Goal: Information Seeking & Learning: Check status

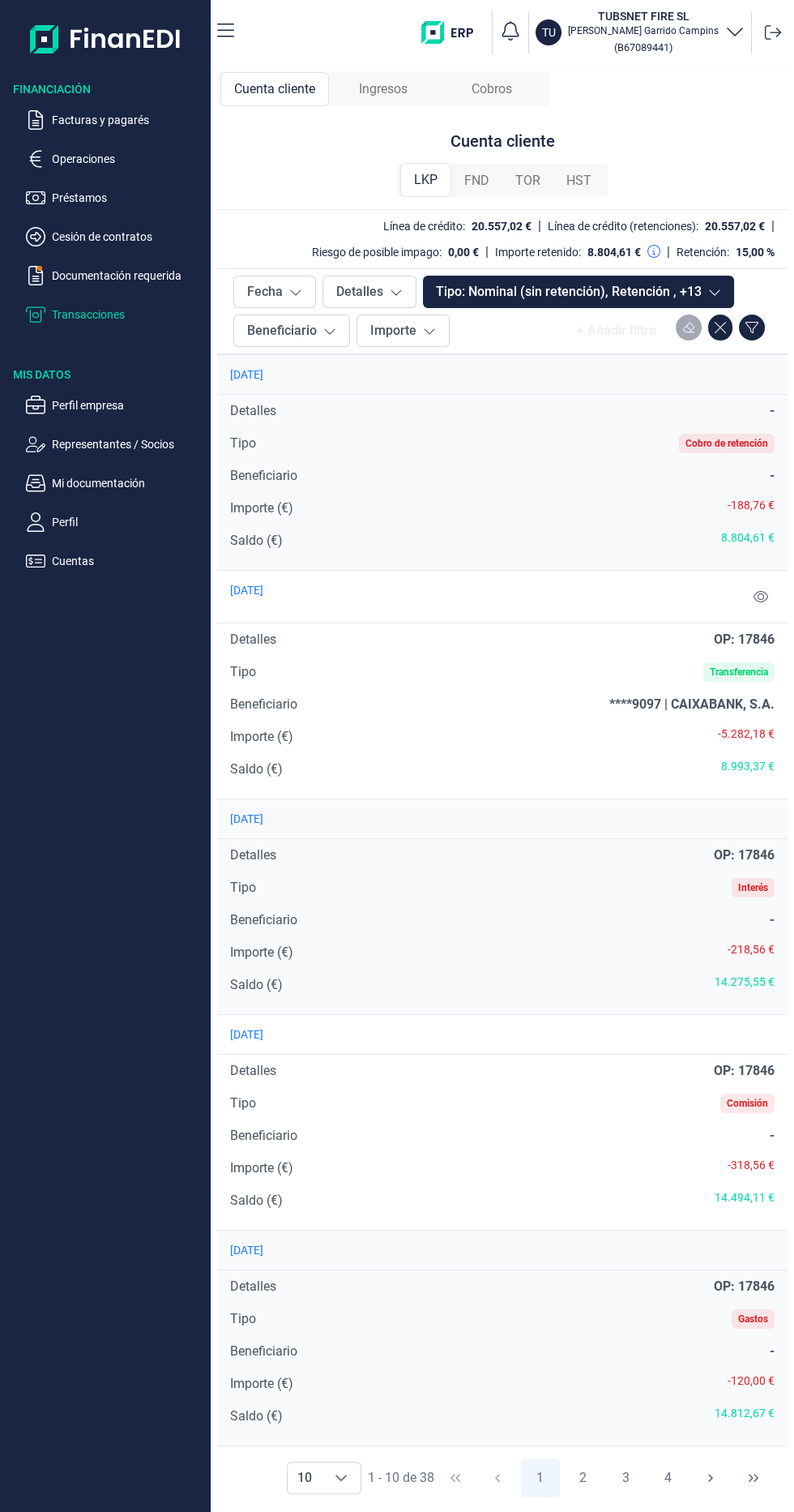
click at [369, 99] on div "Ingresos" at bounding box center [384, 89] width 109 height 34
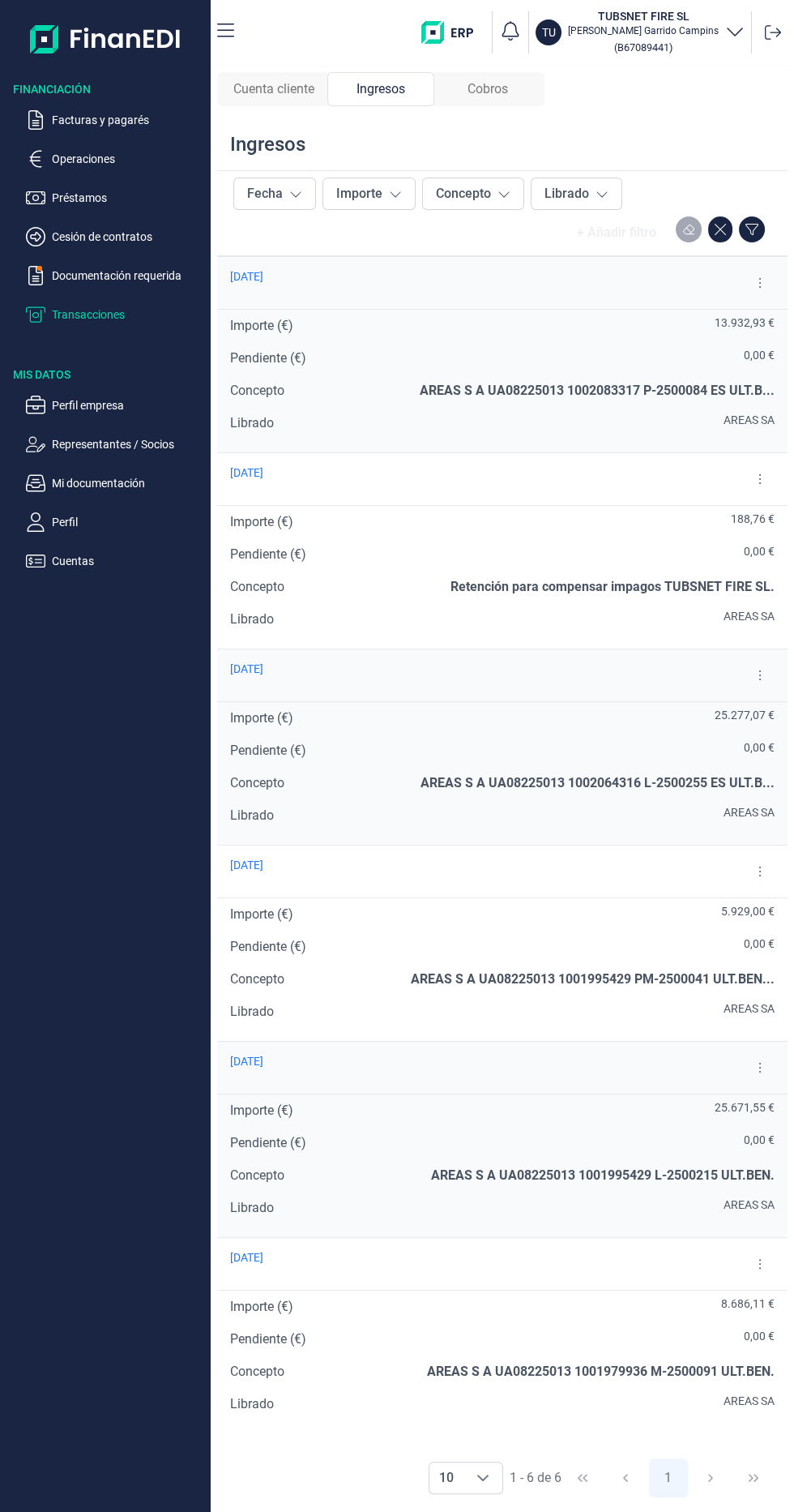
click at [515, 102] on div "Cobros" at bounding box center [488, 89] width 107 height 34
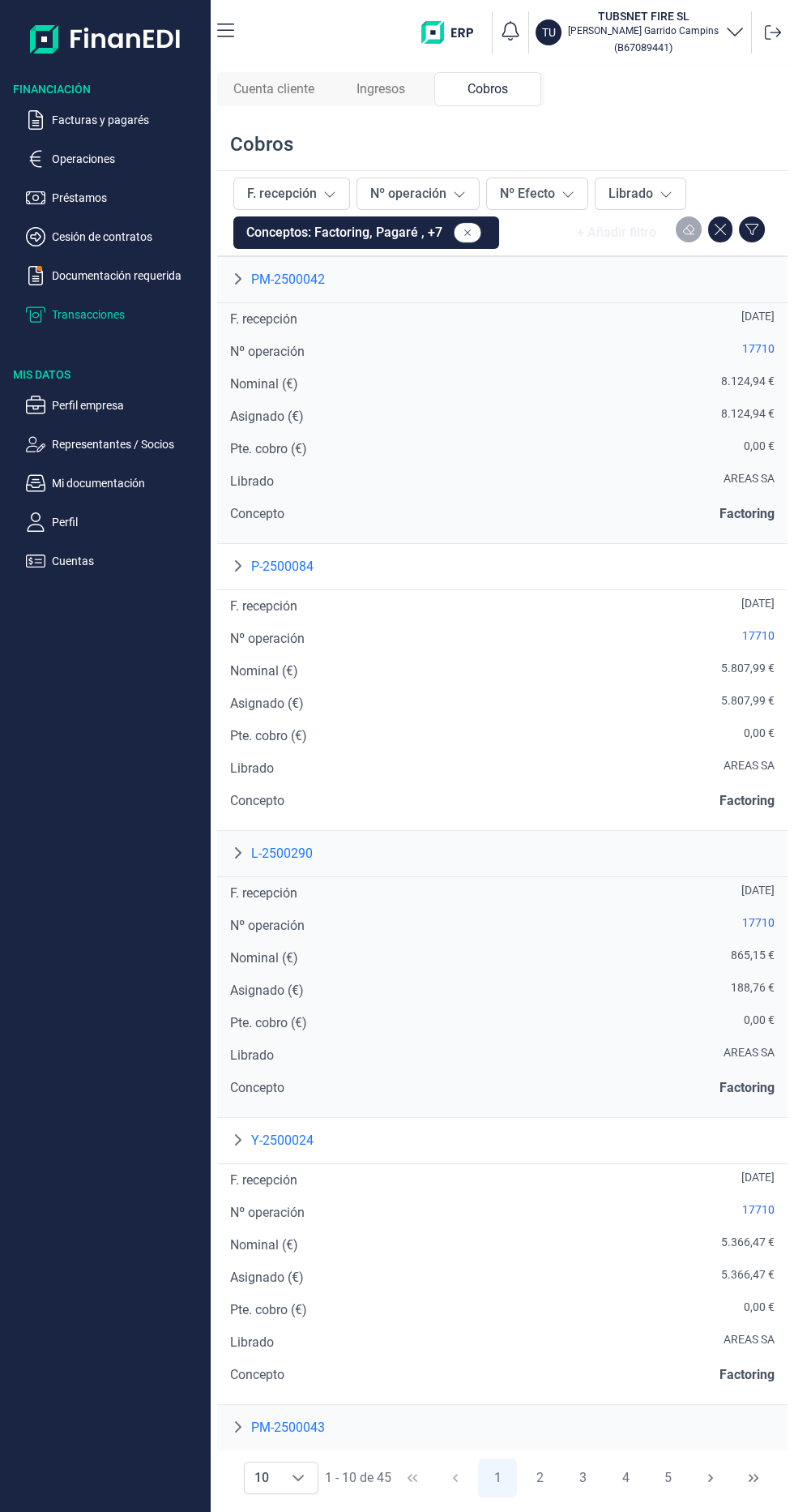
click at [421, 103] on div "Ingresos" at bounding box center [381, 89] width 107 height 34
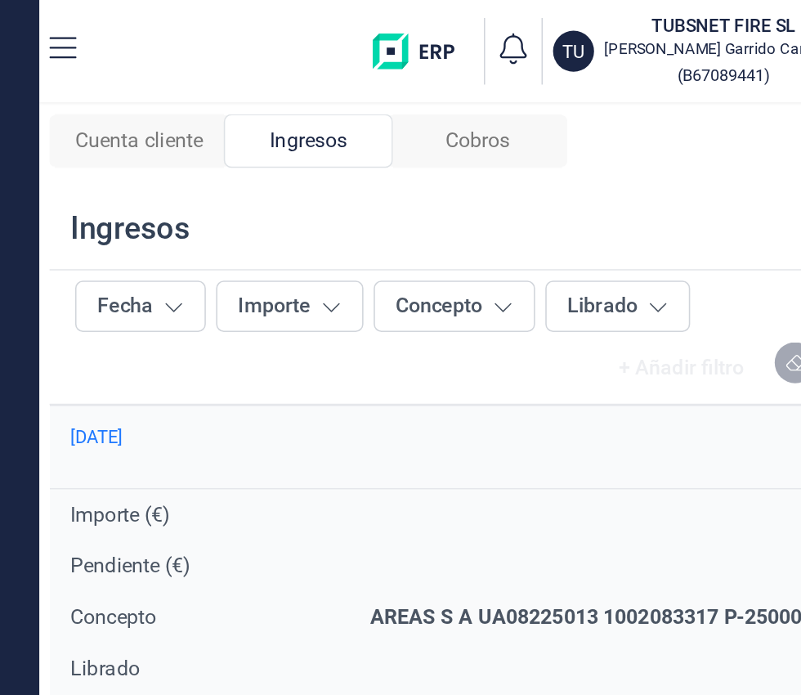
click at [288, 78] on div "Cuenta cliente" at bounding box center [276, 90] width 108 height 34
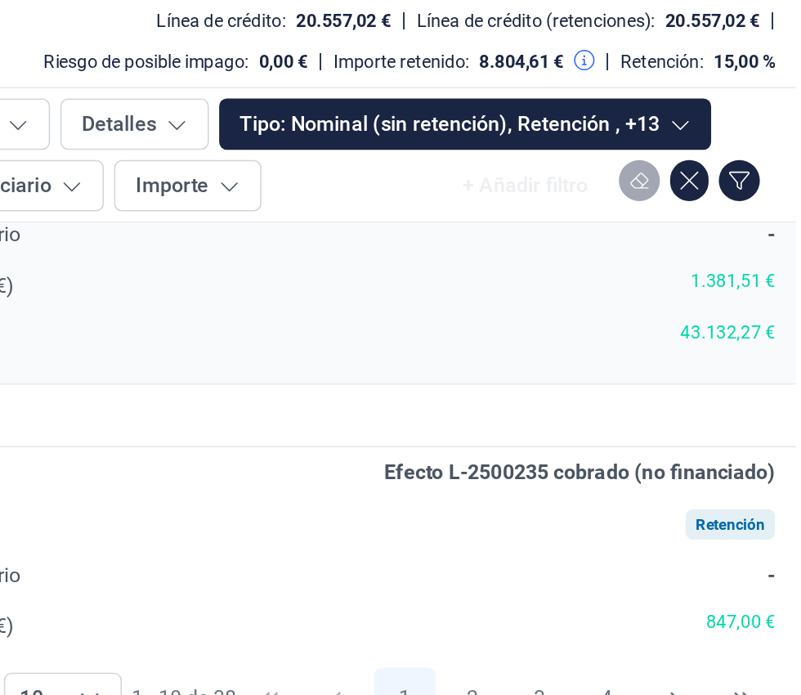
scroll to position [1933, 0]
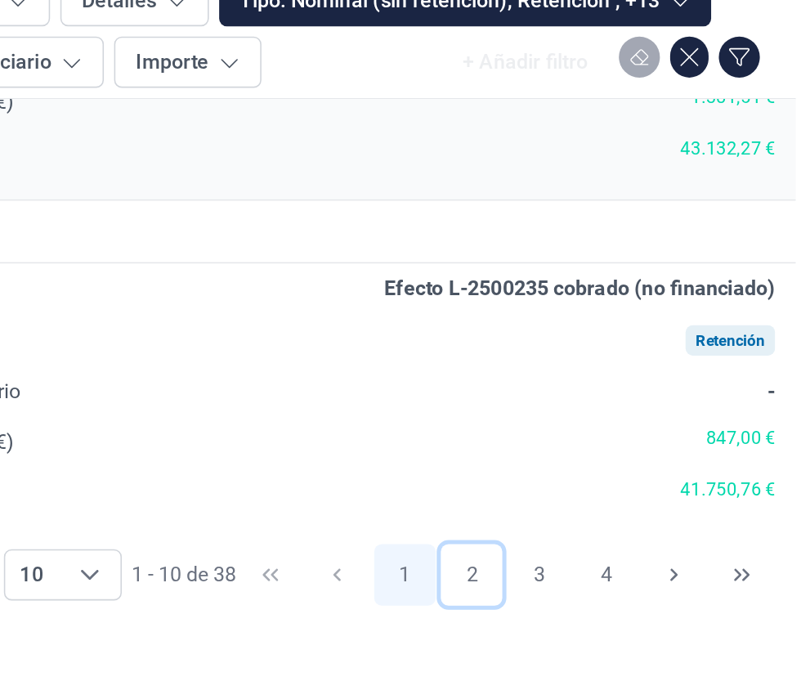
click at [582, 664] on button "2" at bounding box center [587, 660] width 39 height 39
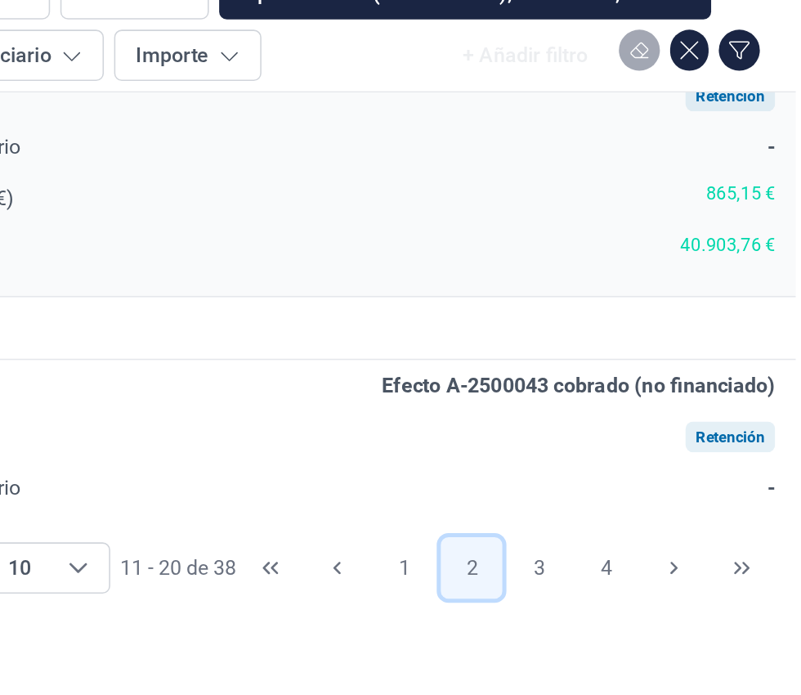
scroll to position [86, 0]
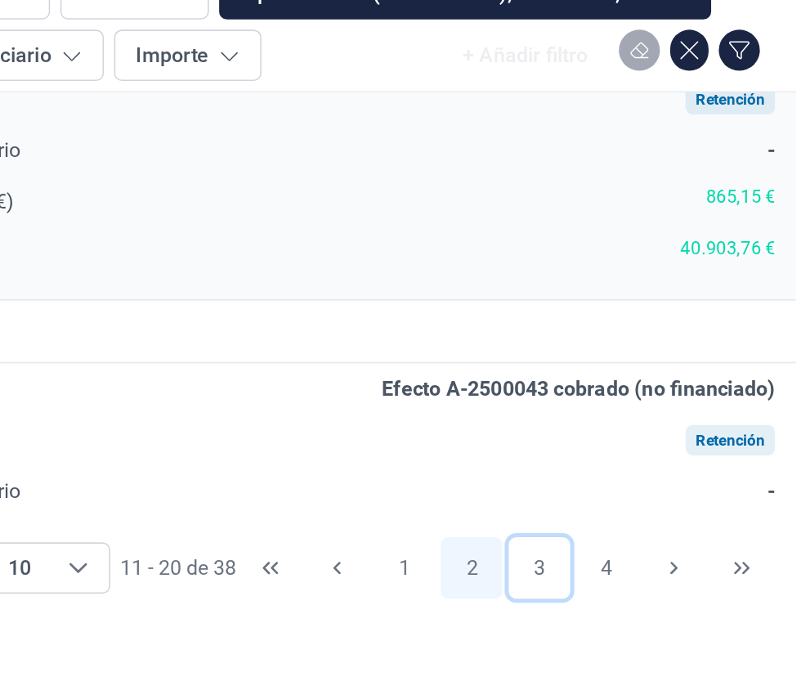
click at [627, 657] on button "3" at bounding box center [631, 660] width 39 height 39
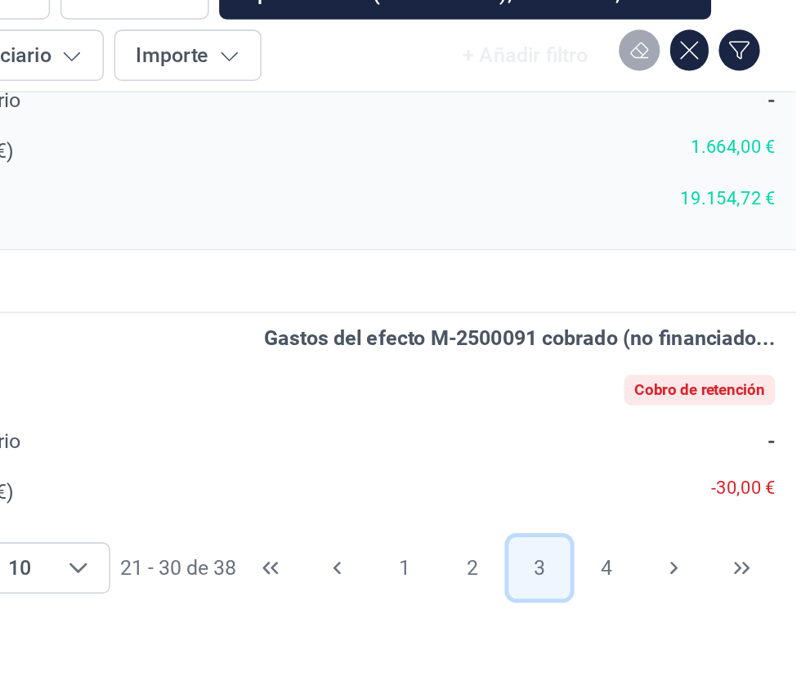
scroll to position [1894, 0]
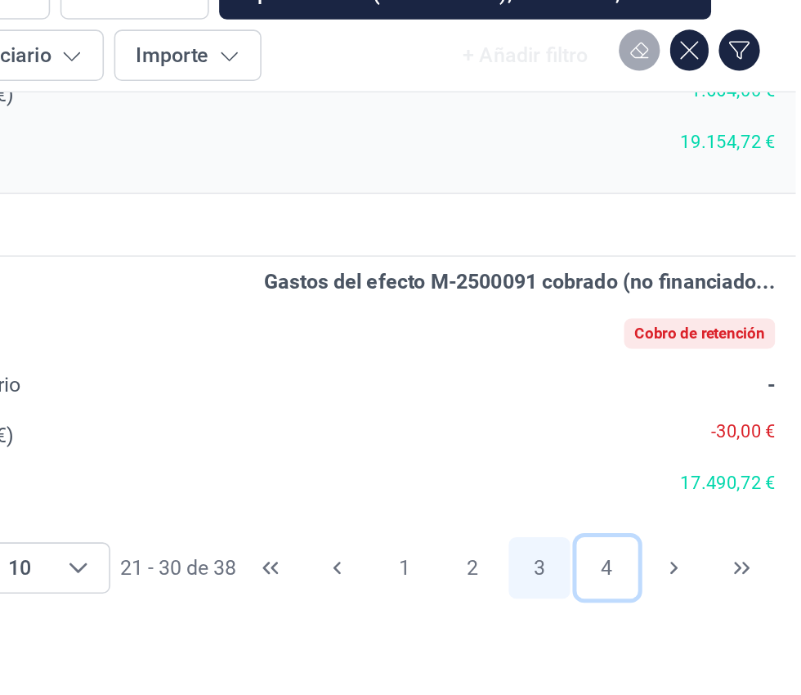
click at [658, 666] on button "4" at bounding box center [674, 660] width 39 height 39
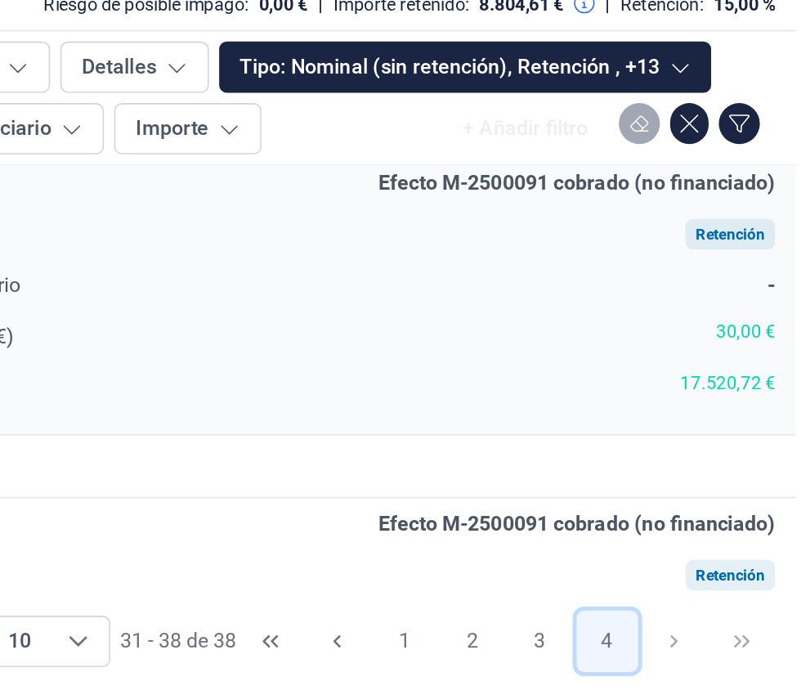
scroll to position [0, 0]
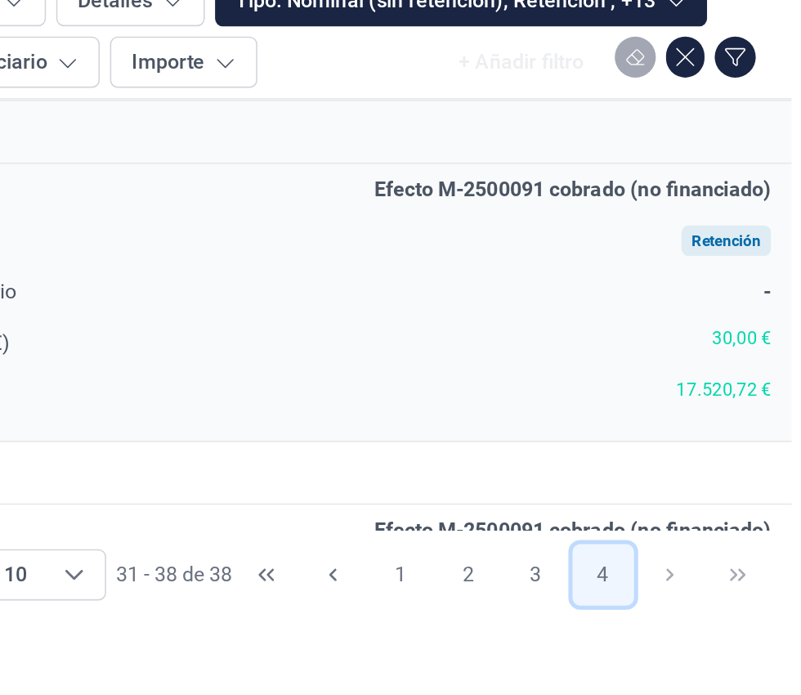
click at [688, 665] on button "4" at bounding box center [674, 660] width 39 height 39
click at [612, 668] on button "3" at bounding box center [631, 660] width 39 height 39
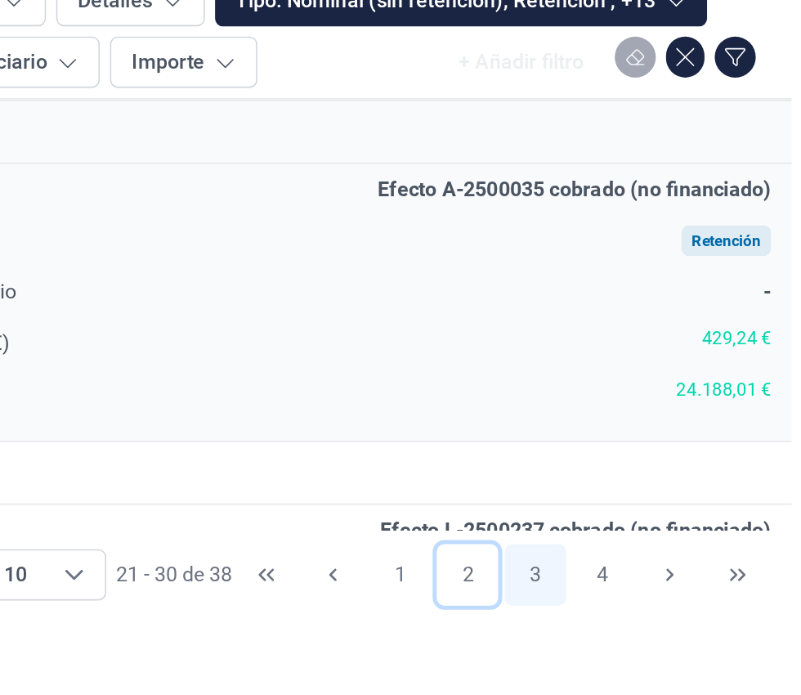
click at [584, 656] on button "2" at bounding box center [587, 660] width 39 height 39
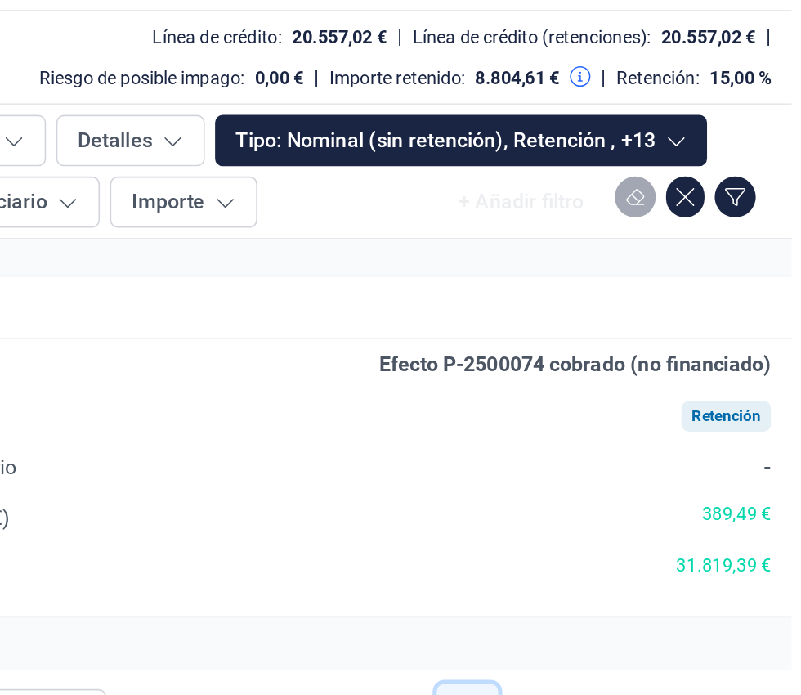
scroll to position [1894, 0]
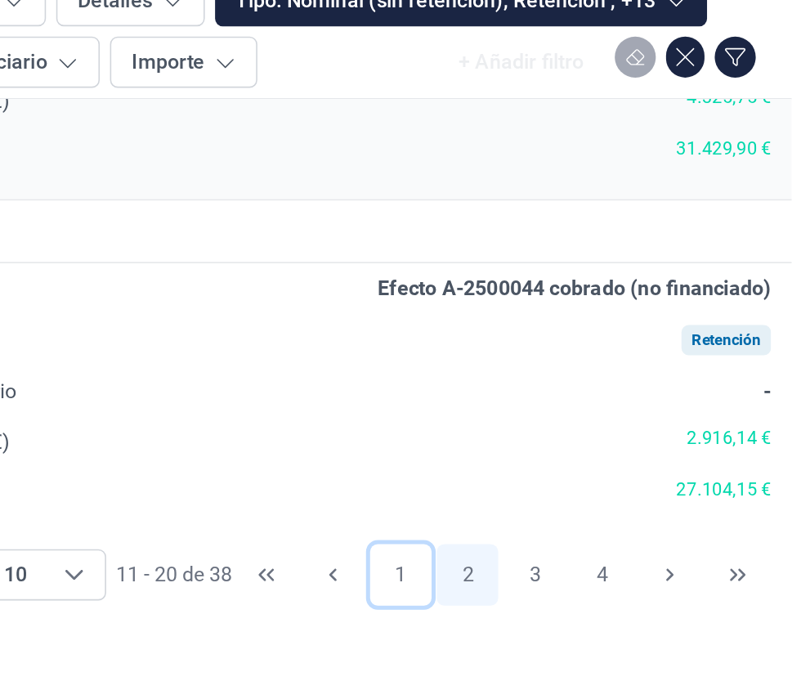
click at [535, 667] on button "1" at bounding box center [545, 660] width 39 height 39
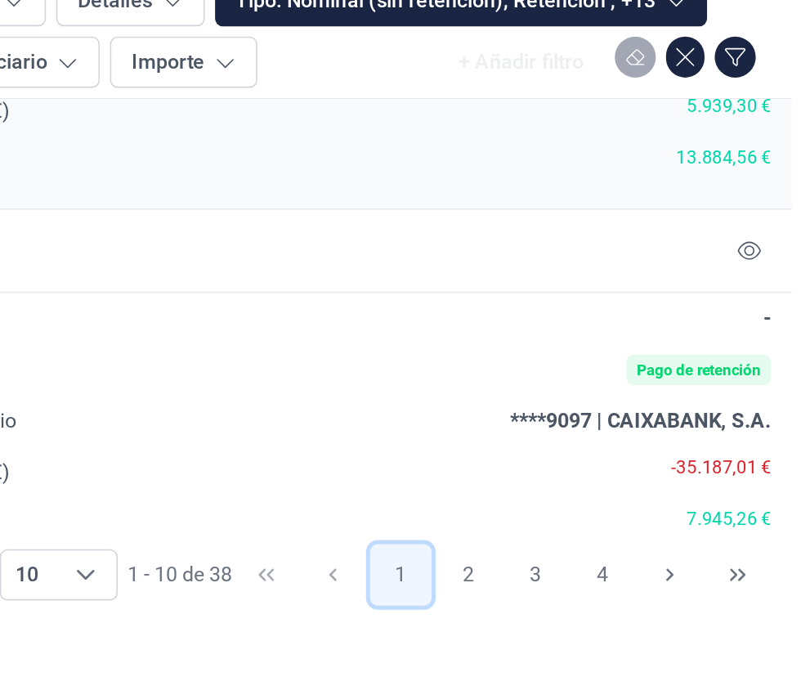
scroll to position [1494, 0]
